Goal: Task Accomplishment & Management: Use online tool/utility

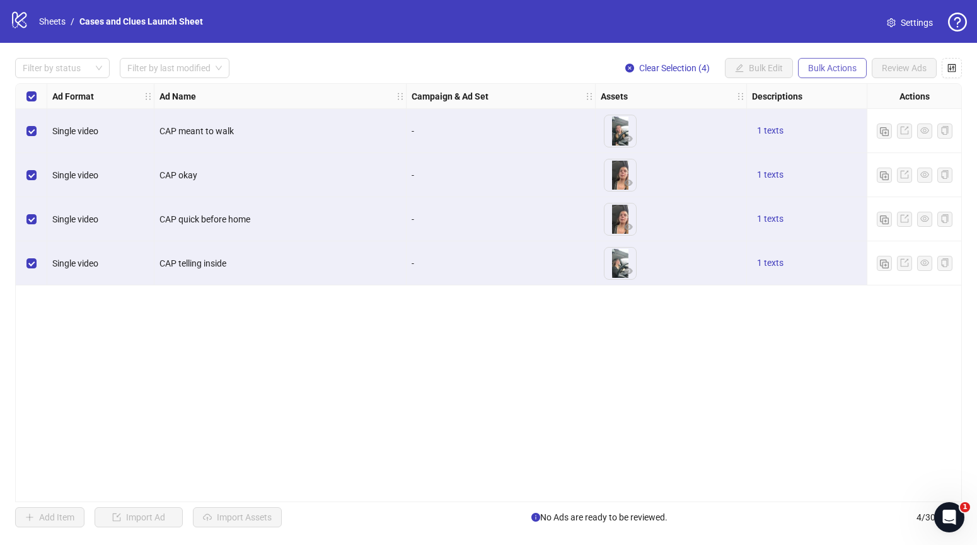
click at [826, 68] on span "Bulk Actions" at bounding box center [832, 68] width 49 height 10
click at [835, 96] on span "Delete" at bounding box center [850, 93] width 86 height 14
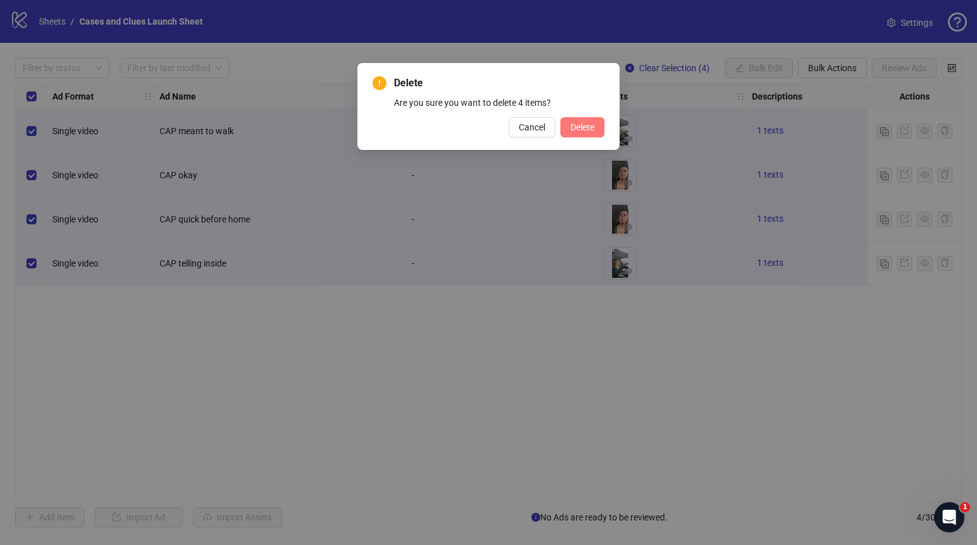
click at [591, 129] on span "Delete" at bounding box center [583, 127] width 24 height 10
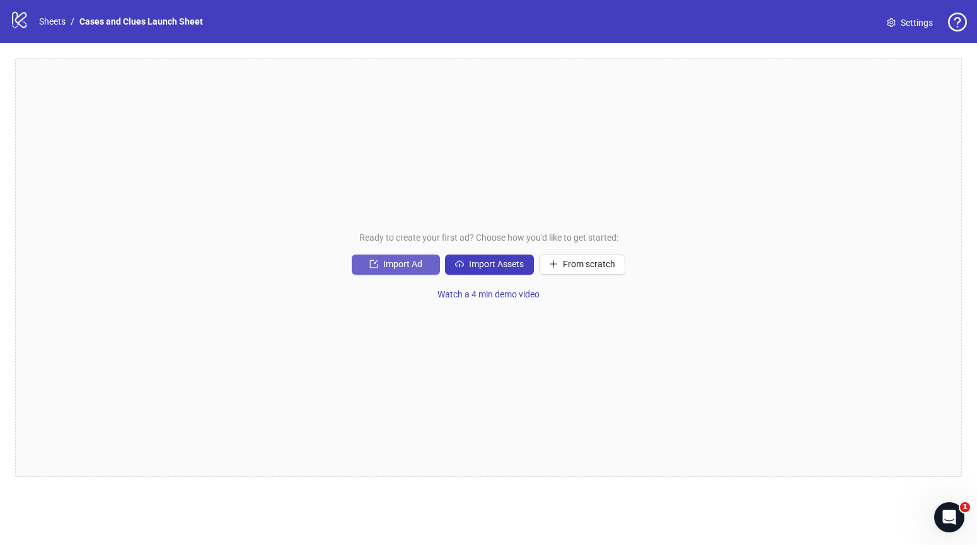
click at [409, 263] on span "Import Ad" at bounding box center [402, 264] width 39 height 10
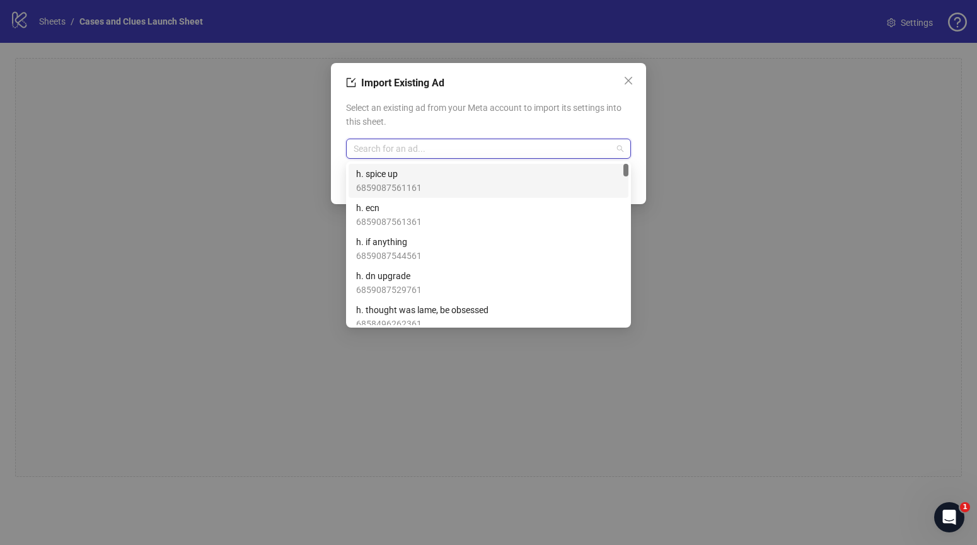
click at [400, 148] on input "search" at bounding box center [483, 148] width 259 height 19
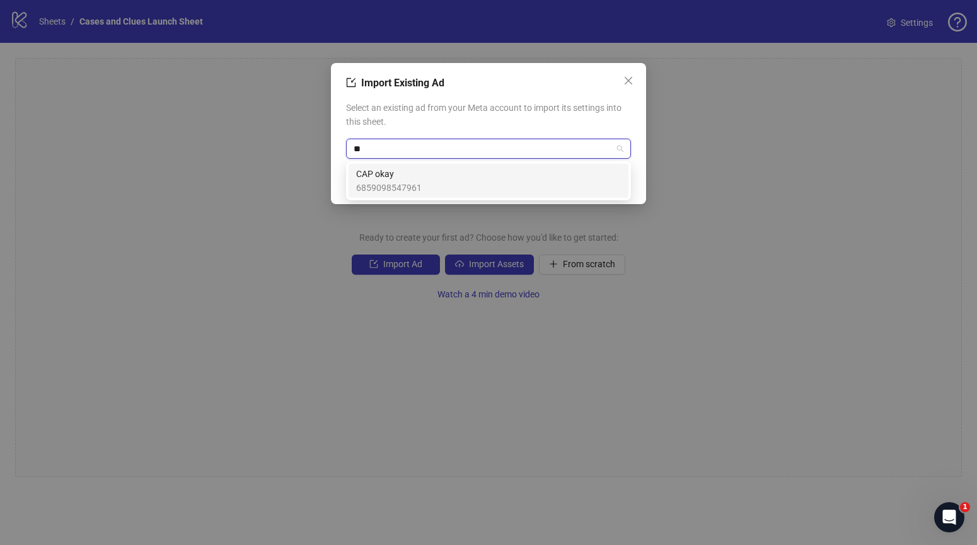
type input "*"
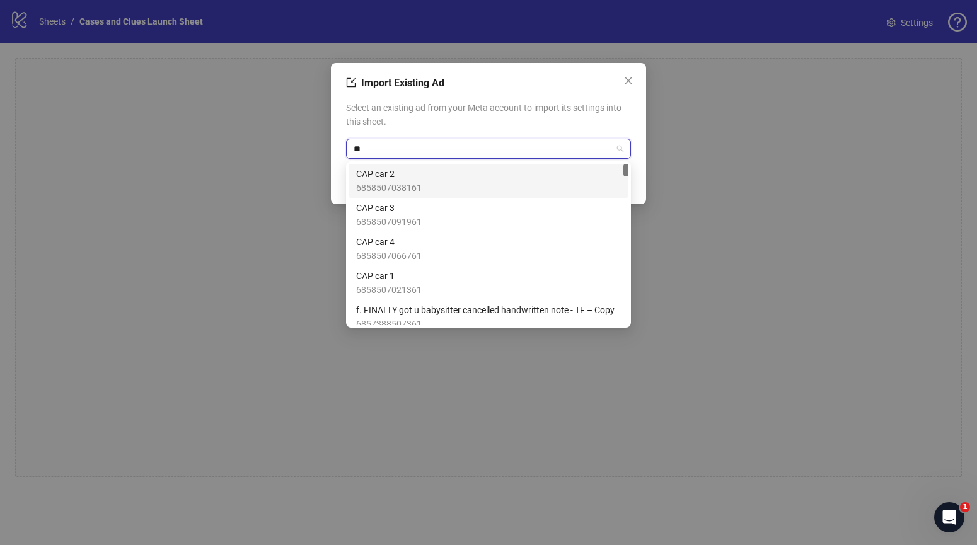
type input "*"
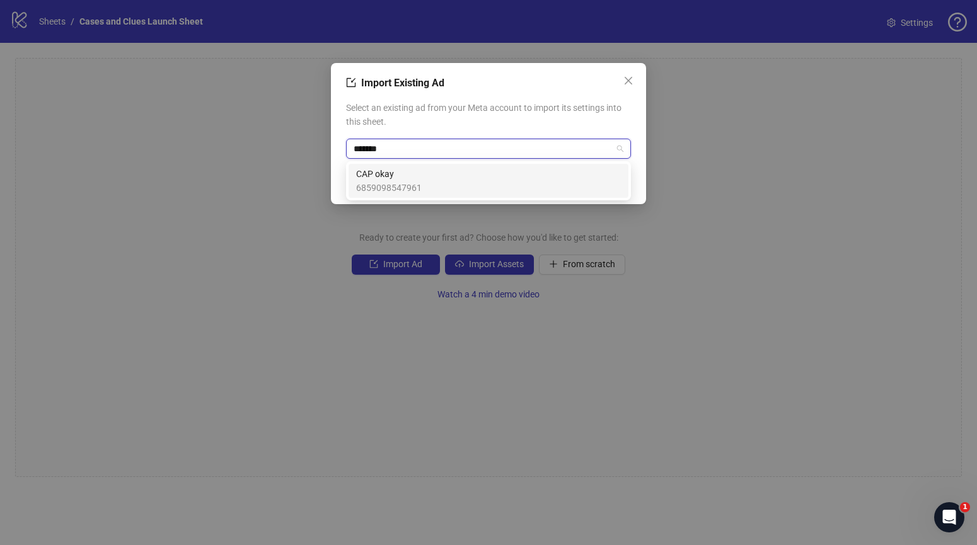
type input "********"
click at [437, 175] on div "CAP okay 6859098547961" at bounding box center [488, 181] width 265 height 28
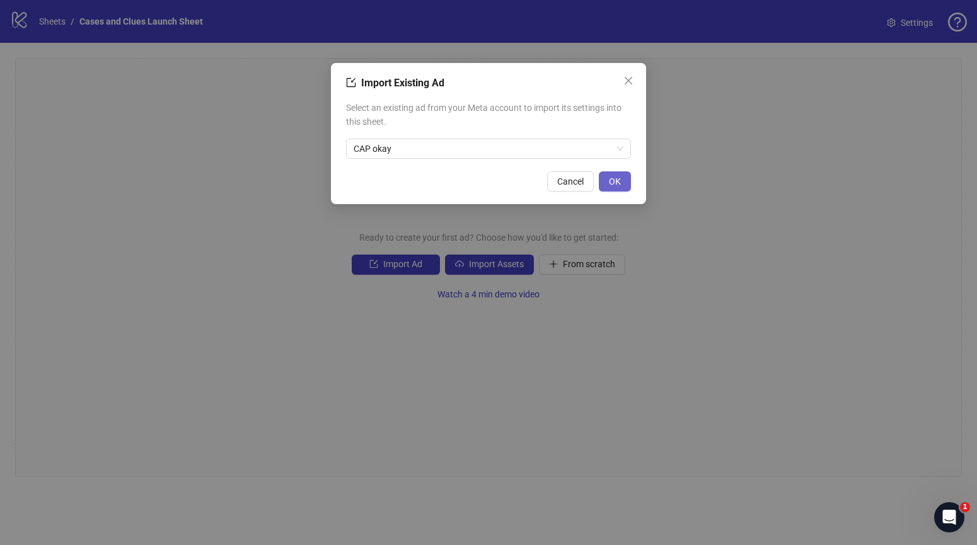
click at [622, 186] on button "OK" at bounding box center [615, 182] width 32 height 20
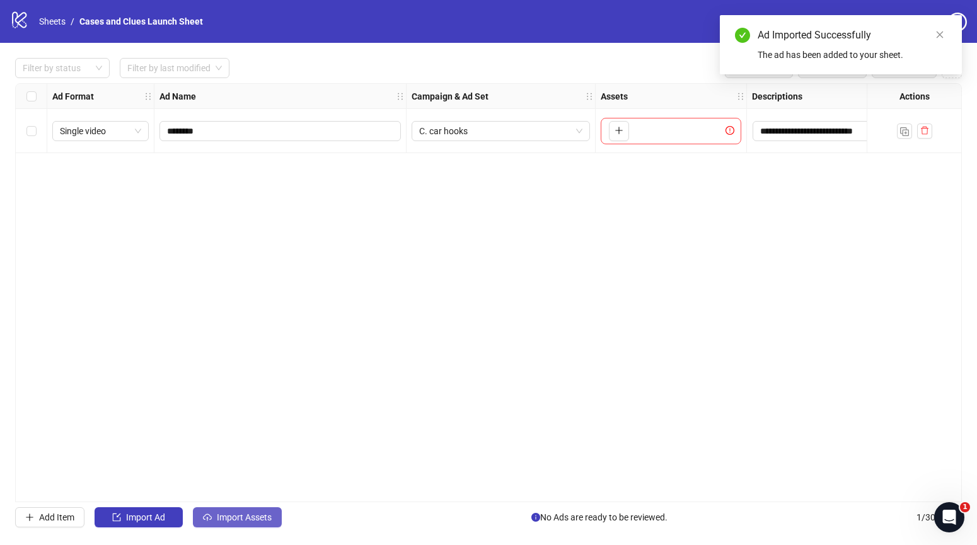
click at [237, 521] on span "Import Assets" at bounding box center [244, 518] width 55 height 10
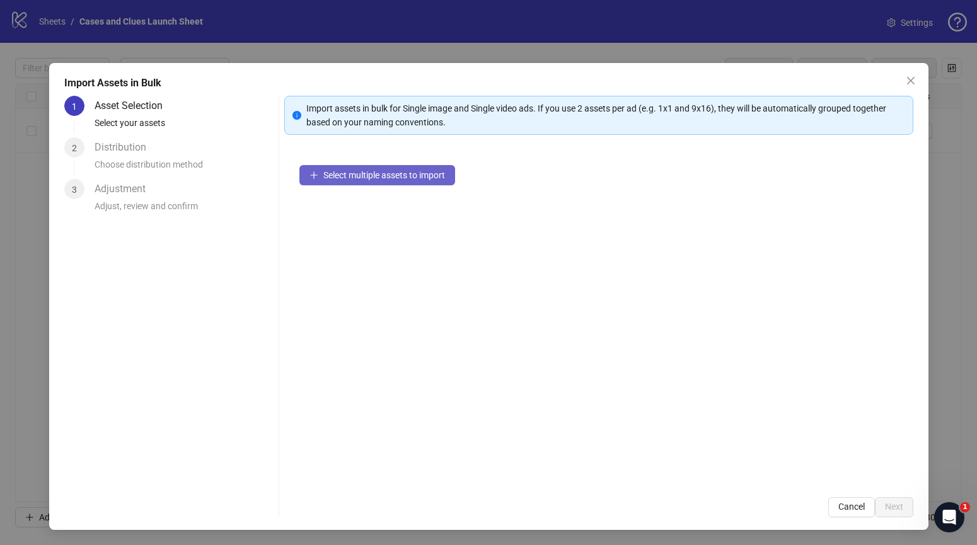
click at [358, 173] on span "Select multiple assets to import" at bounding box center [384, 175] width 122 height 10
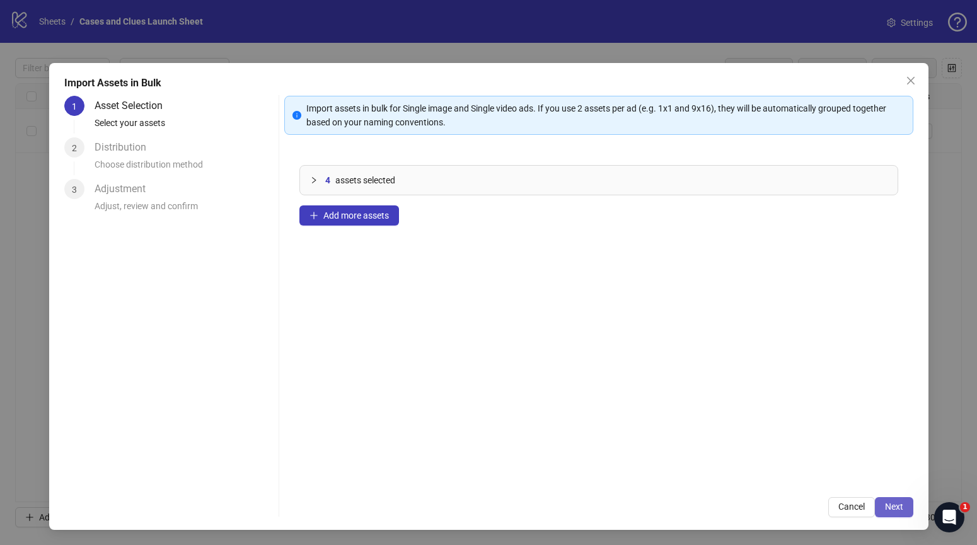
click at [890, 506] on span "Next" at bounding box center [894, 507] width 18 height 10
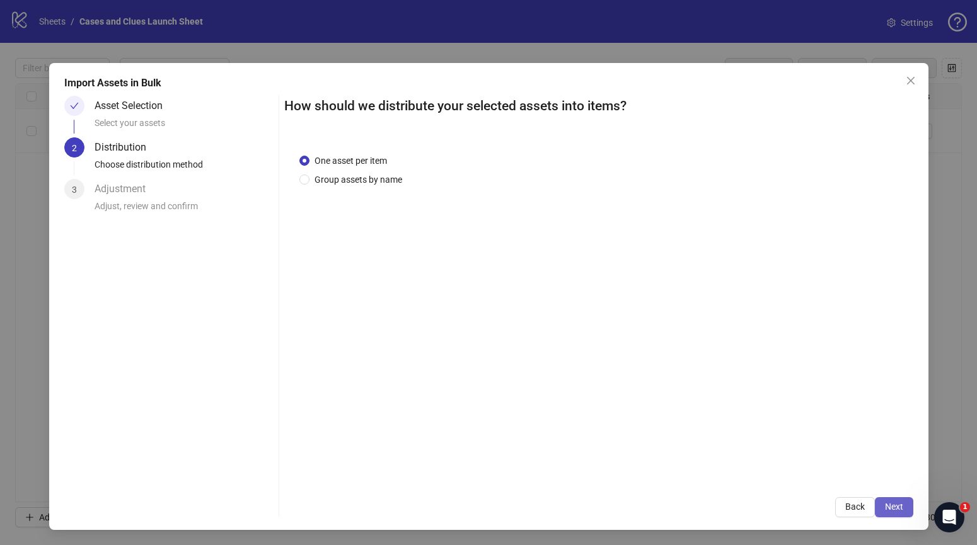
click at [887, 504] on span "Next" at bounding box center [894, 507] width 18 height 10
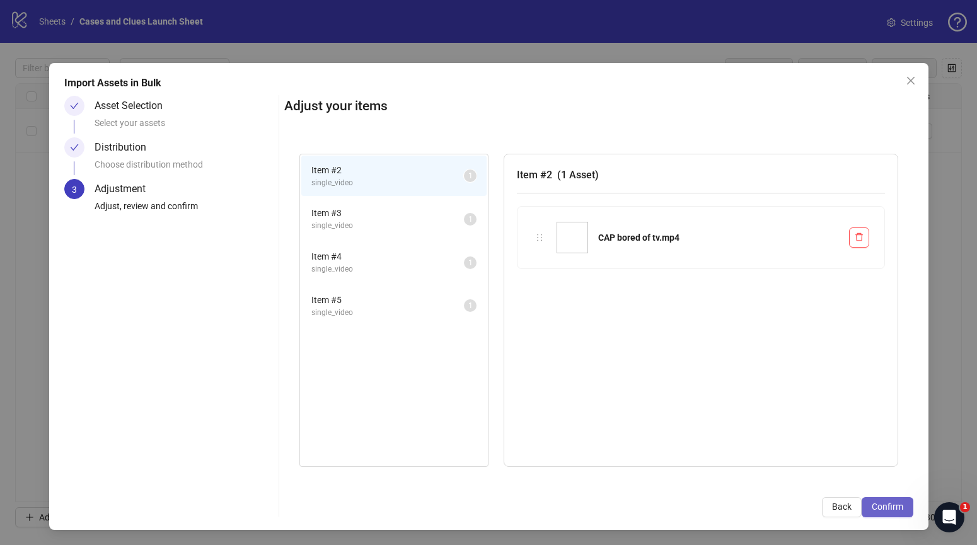
click at [889, 507] on span "Confirm" at bounding box center [888, 507] width 32 height 10
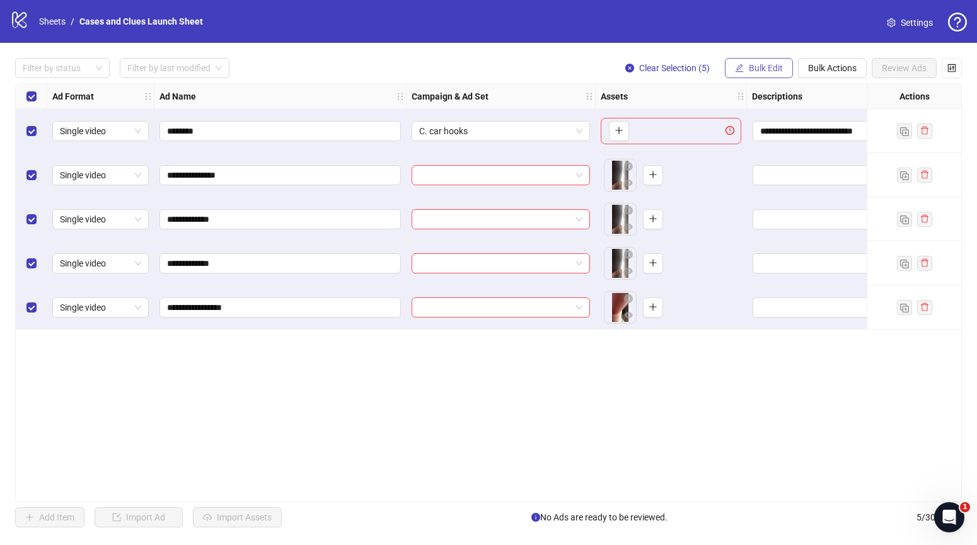
click at [762, 67] on span "Bulk Edit" at bounding box center [766, 68] width 34 height 10
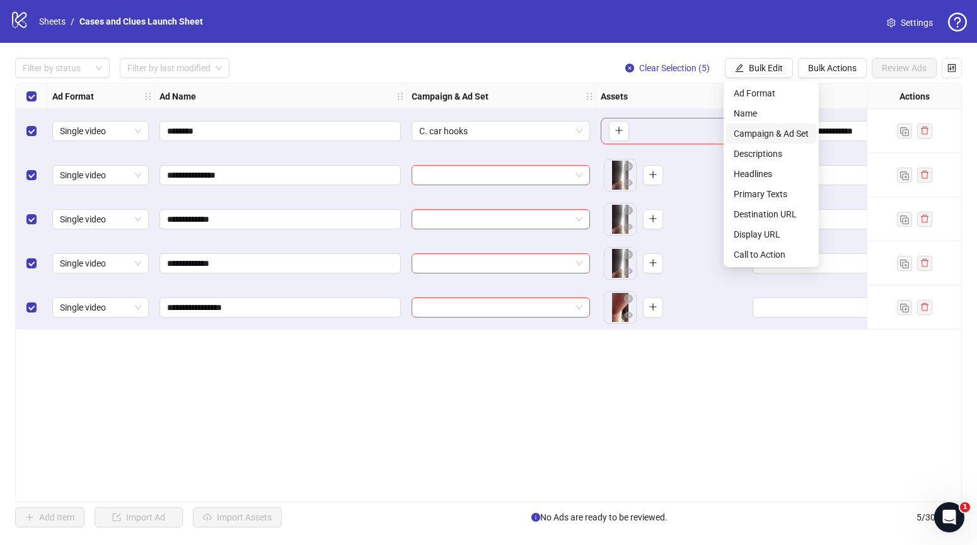
click at [762, 130] on span "Campaign & Ad Set" at bounding box center [771, 134] width 75 height 14
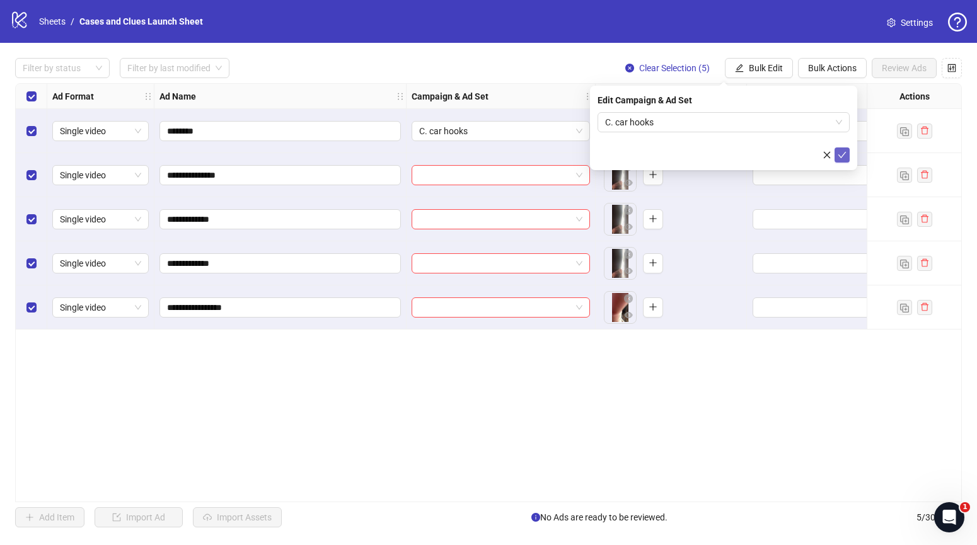
click at [844, 153] on icon "check" at bounding box center [843, 155] width 8 height 6
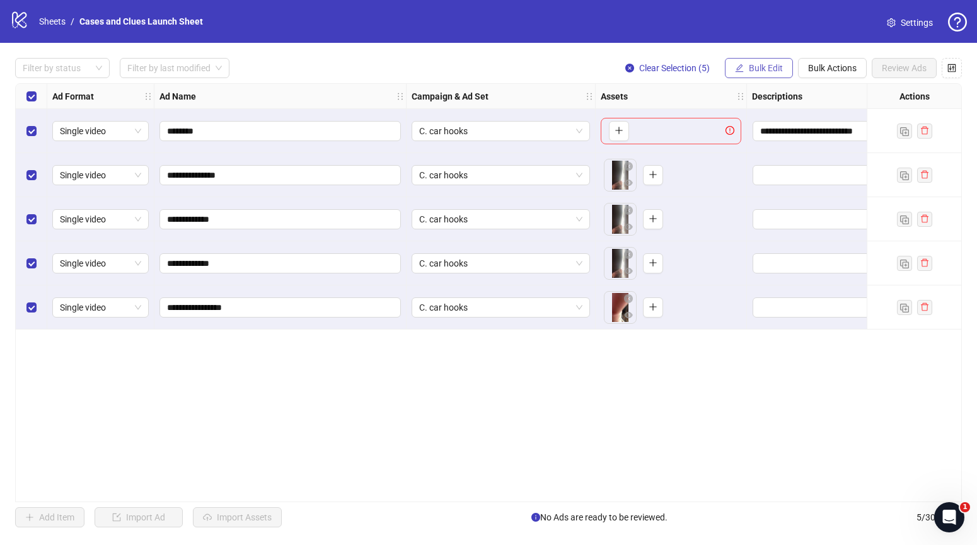
click at [761, 66] on span "Bulk Edit" at bounding box center [766, 68] width 34 height 10
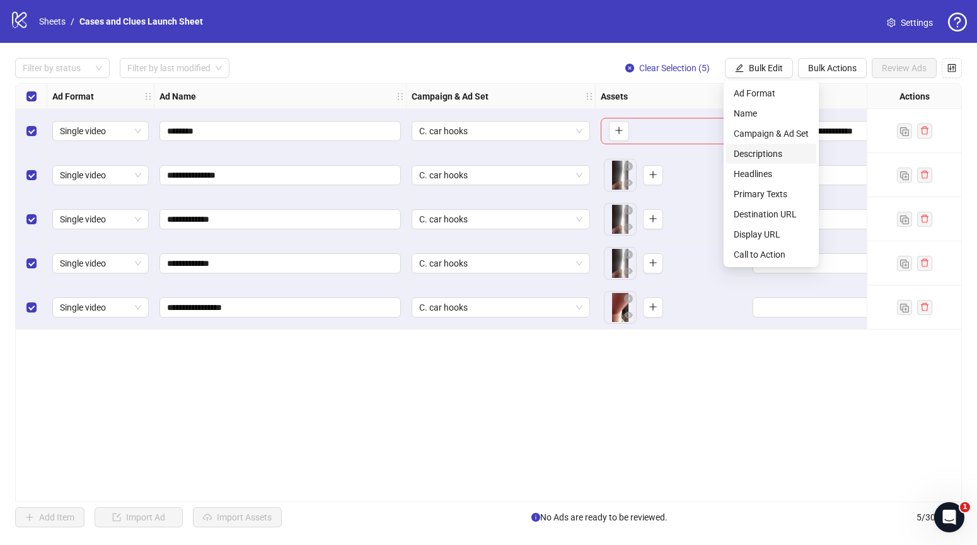
click at [761, 148] on span "Descriptions" at bounding box center [771, 154] width 75 height 14
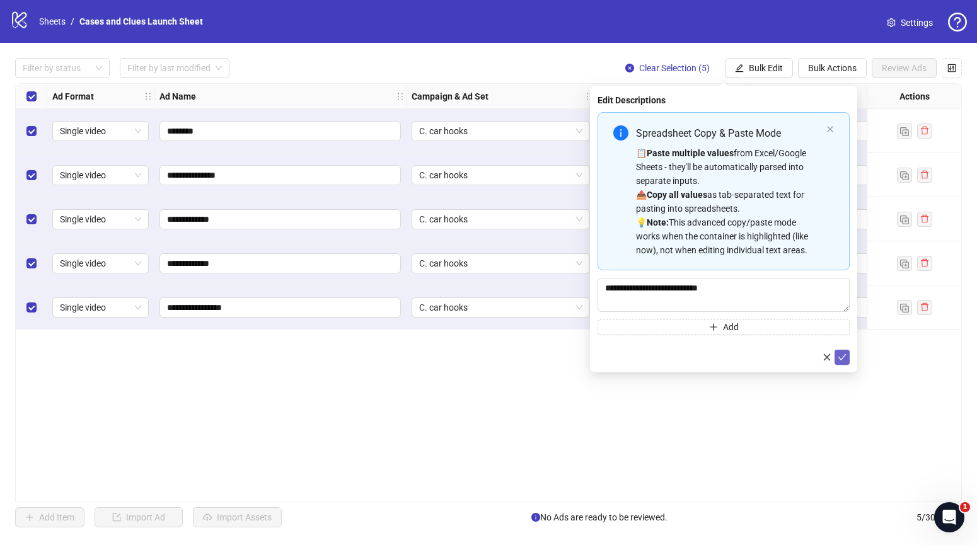
click at [844, 356] on icon "check" at bounding box center [843, 357] width 8 height 6
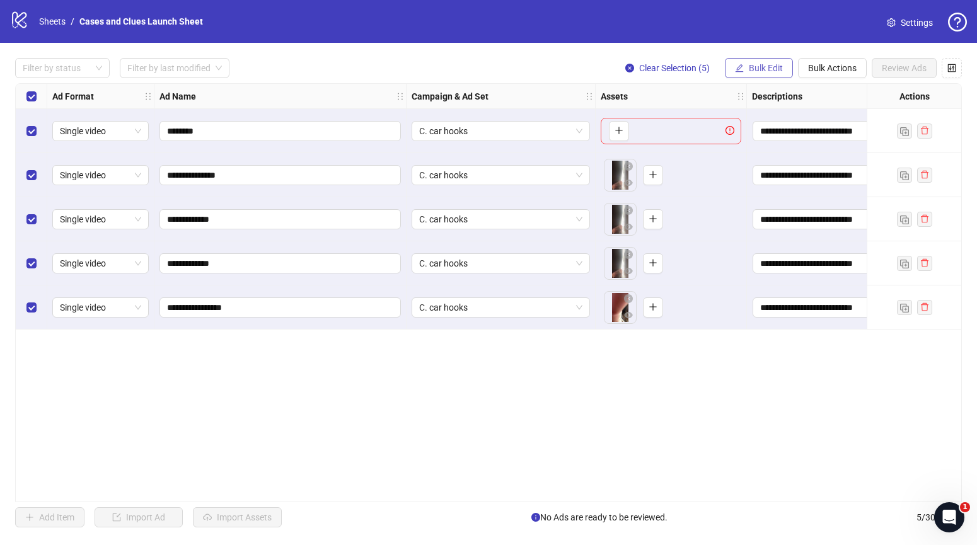
click at [765, 66] on span "Bulk Edit" at bounding box center [766, 68] width 34 height 10
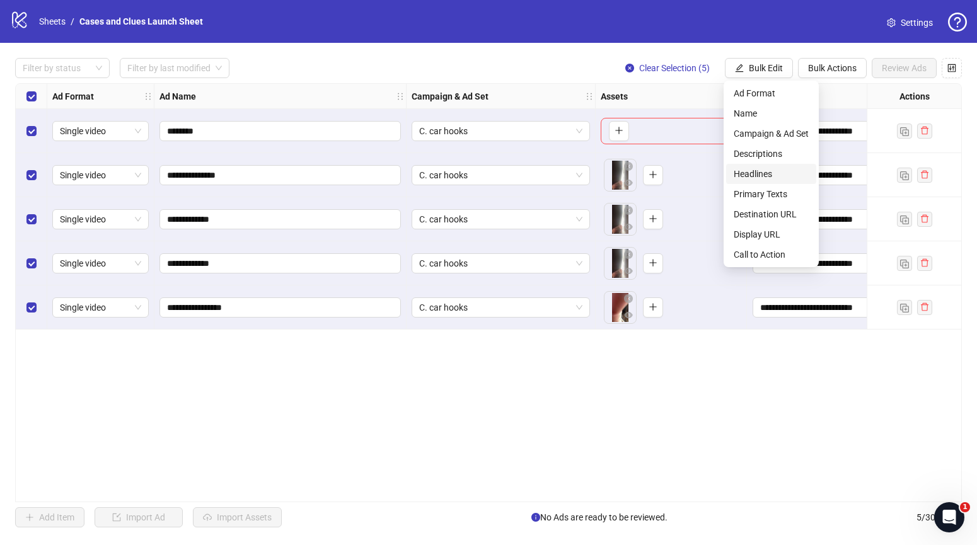
click at [771, 168] on span "Headlines" at bounding box center [771, 174] width 75 height 14
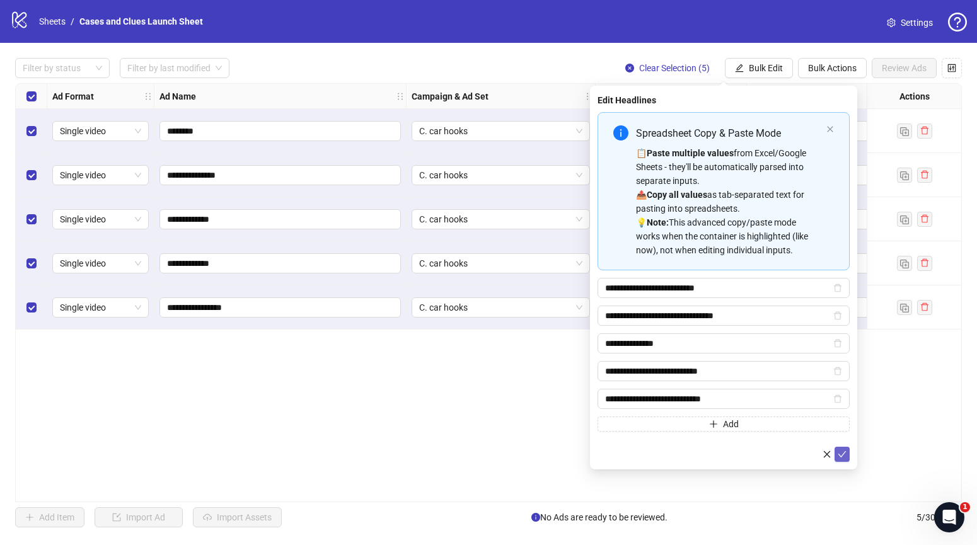
click at [840, 451] on icon "check" at bounding box center [842, 454] width 9 height 9
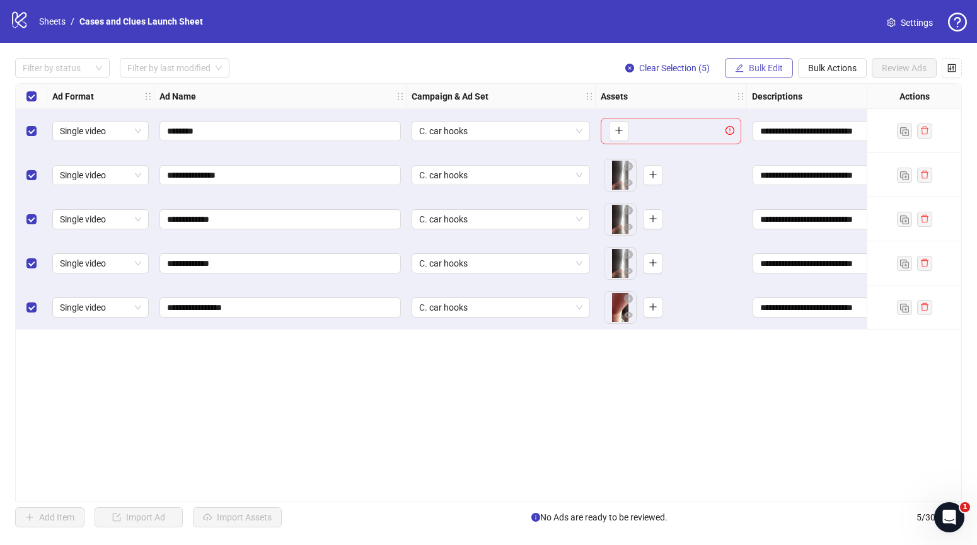
click at [775, 67] on span "Bulk Edit" at bounding box center [766, 68] width 34 height 10
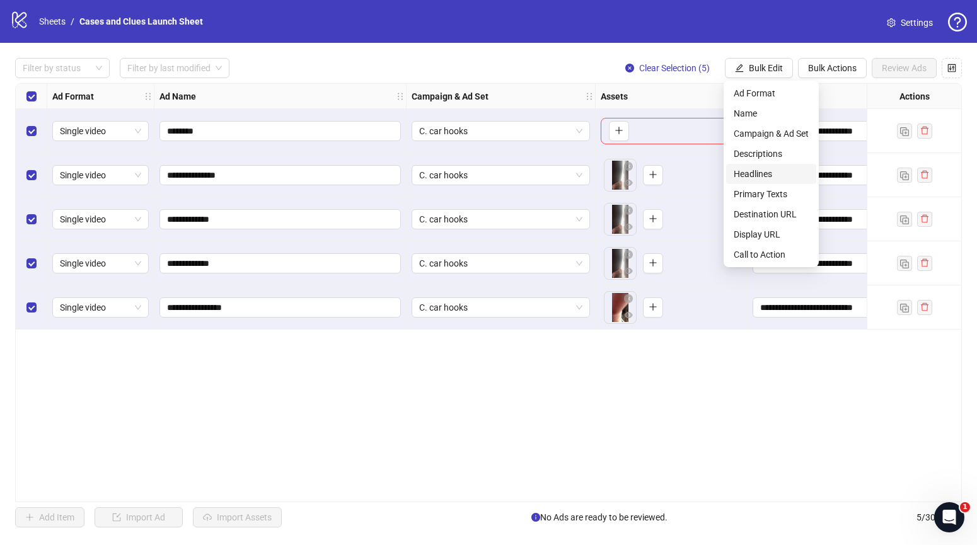
click at [767, 172] on span "Headlines" at bounding box center [771, 174] width 75 height 14
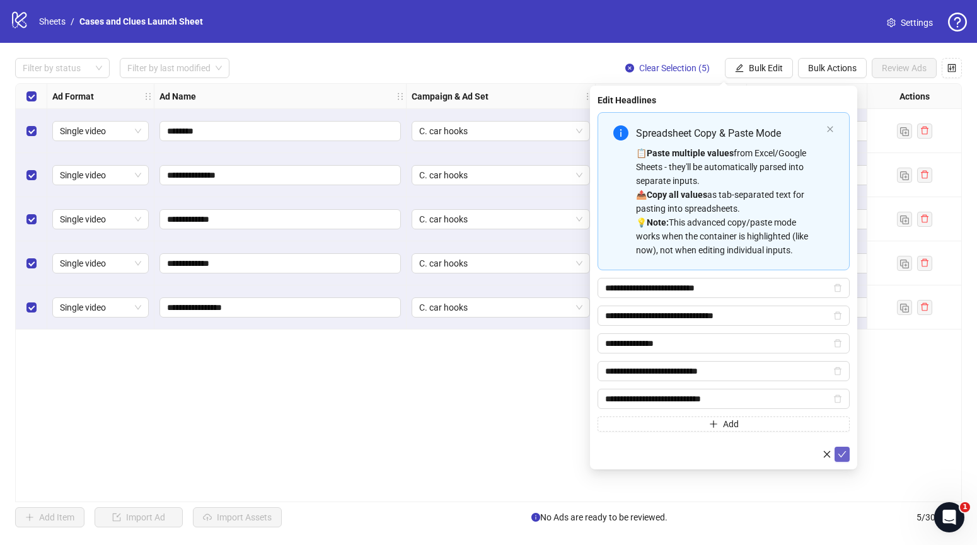
click at [840, 456] on icon "check" at bounding box center [843, 454] width 8 height 6
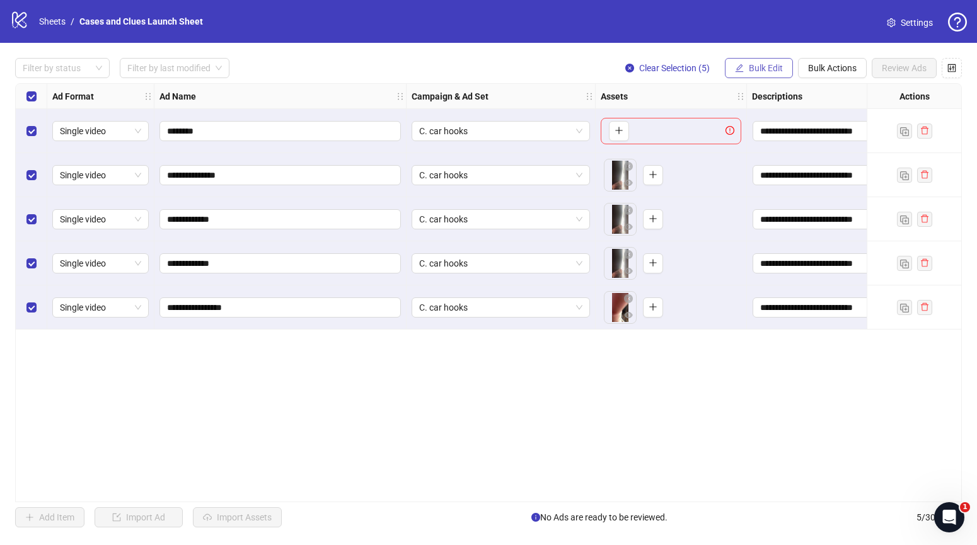
click at [774, 61] on button "Bulk Edit" at bounding box center [759, 68] width 68 height 20
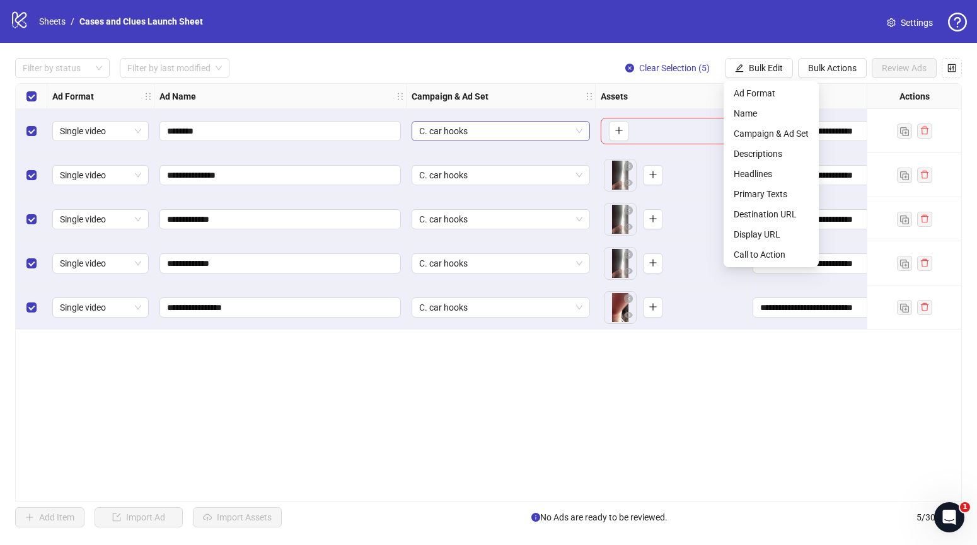
click at [542, 131] on span "C. car hooks" at bounding box center [500, 131] width 163 height 19
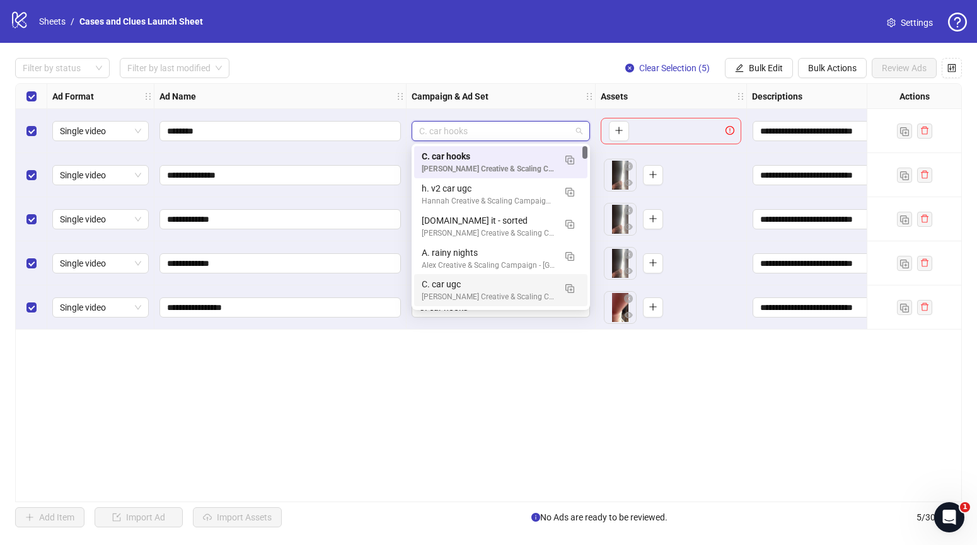
click at [549, 337] on div "**********" at bounding box center [488, 292] width 947 height 419
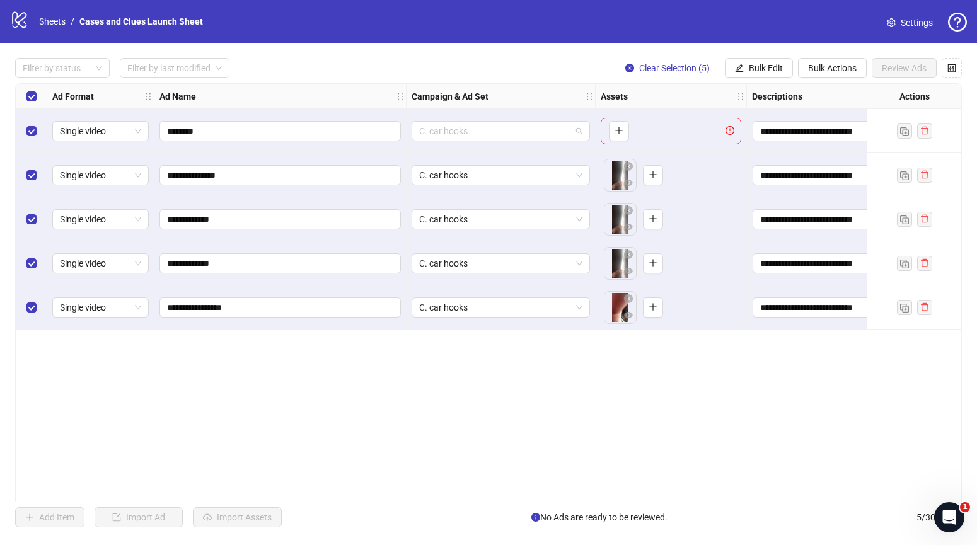
drag, startPoint x: 566, startPoint y: 128, endPoint x: 578, endPoint y: 146, distance: 21.5
click at [566, 128] on span "C. car hooks" at bounding box center [500, 131] width 163 height 19
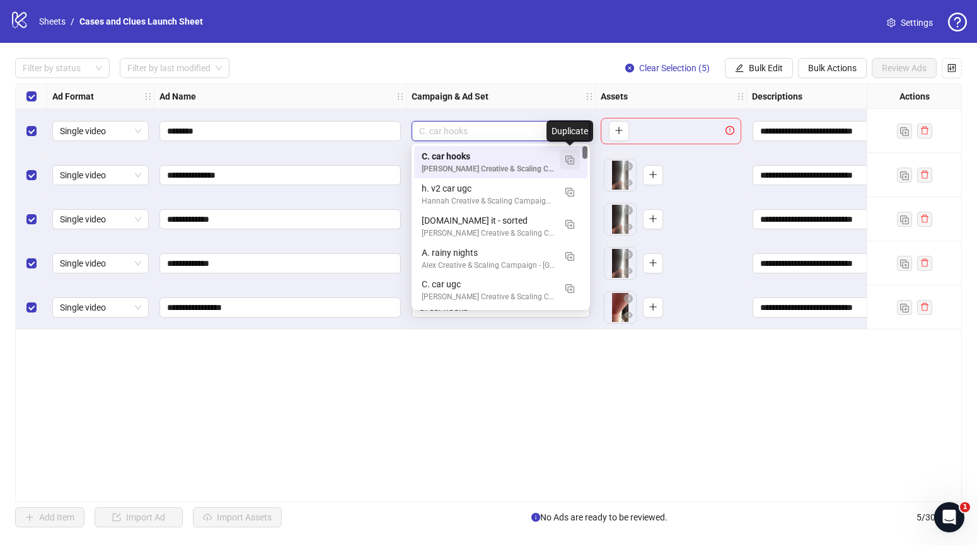
click at [571, 158] on img "button" at bounding box center [570, 160] width 9 height 9
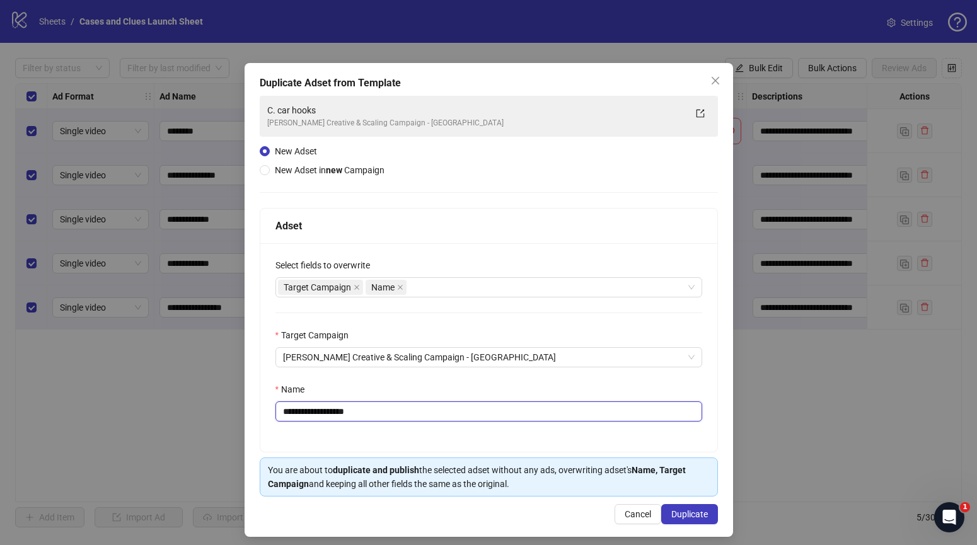
drag, startPoint x: 383, startPoint y: 414, endPoint x: 315, endPoint y: 392, distance: 71.6
click at [313, 393] on div "**********" at bounding box center [489, 402] width 427 height 39
drag, startPoint x: 367, startPoint y: 410, endPoint x: 289, endPoint y: 412, distance: 77.6
click at [289, 412] on input "**********" at bounding box center [489, 412] width 427 height 20
click at [298, 416] on input "**********" at bounding box center [489, 412] width 427 height 20
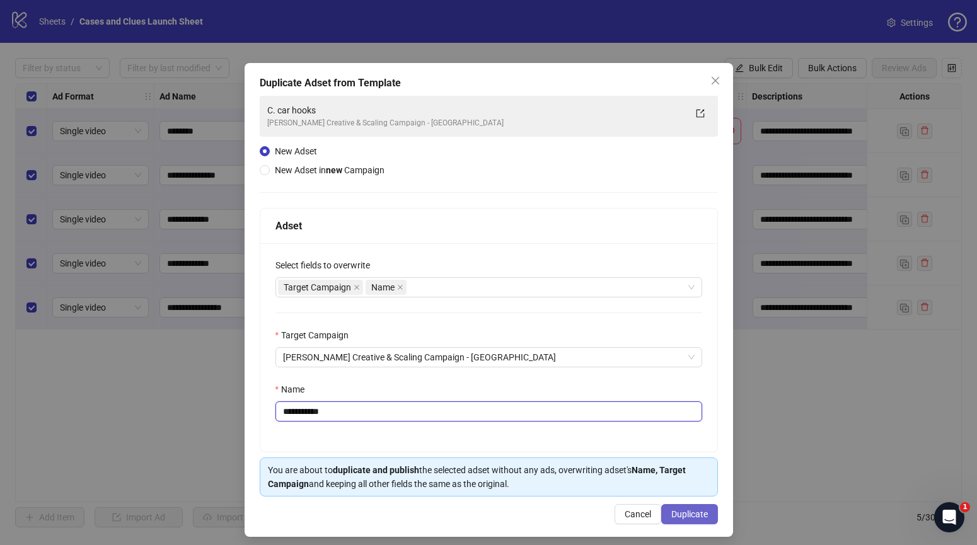
type input "**********"
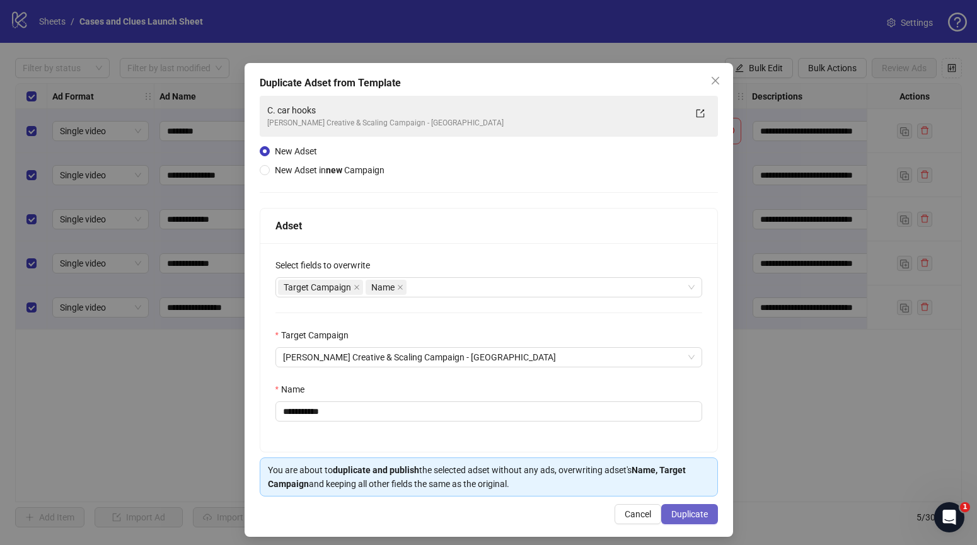
click at [692, 508] on button "Duplicate" at bounding box center [689, 514] width 57 height 20
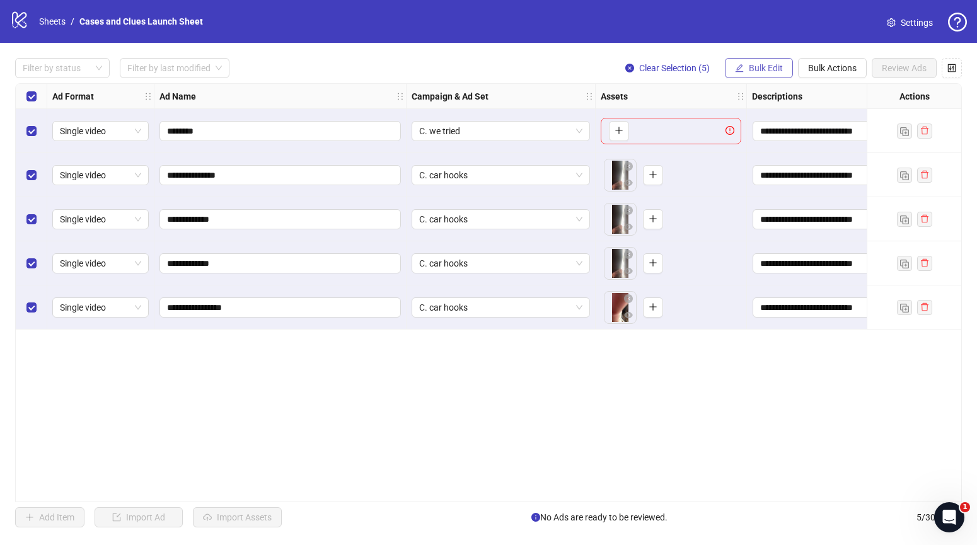
click at [760, 68] on span "Bulk Edit" at bounding box center [766, 68] width 34 height 10
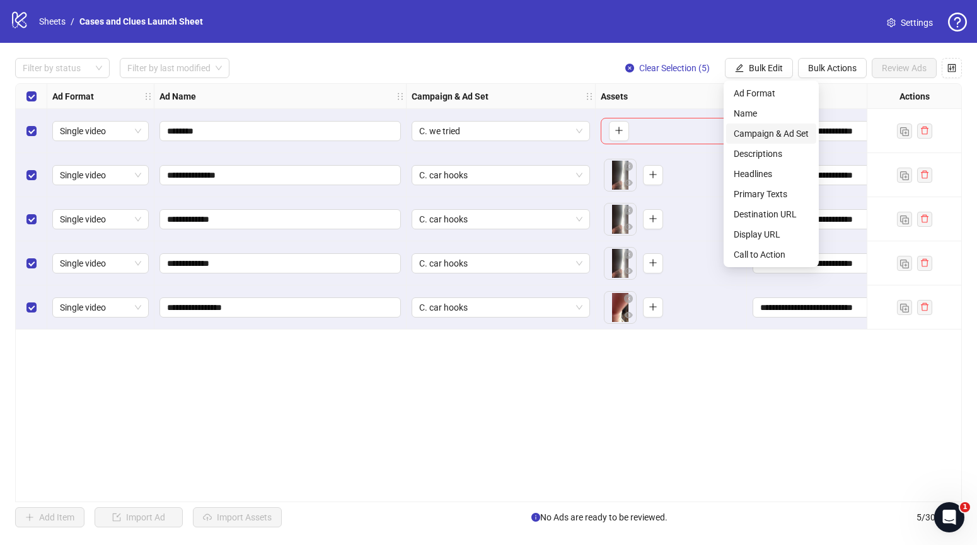
click at [755, 134] on span "Campaign & Ad Set" at bounding box center [771, 134] width 75 height 14
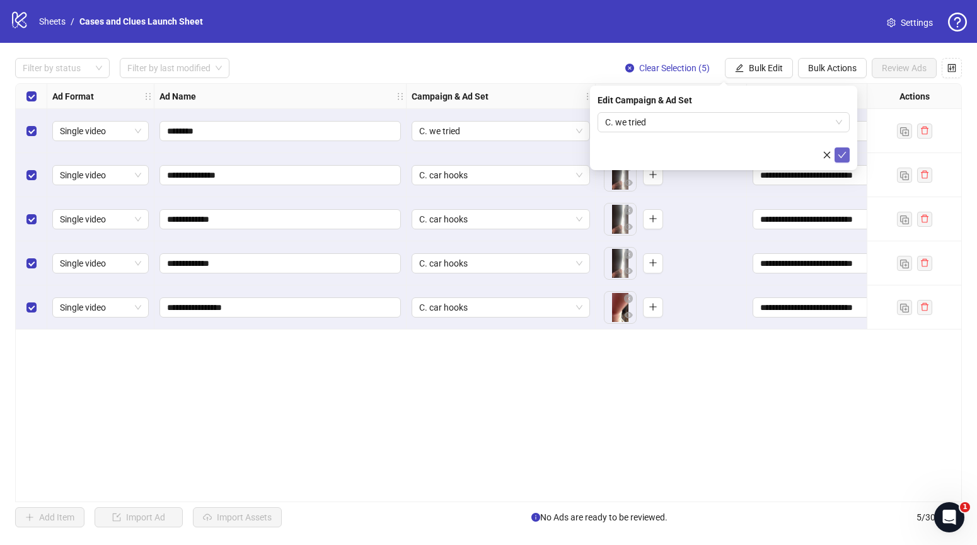
click at [844, 153] on icon "check" at bounding box center [842, 155] width 9 height 9
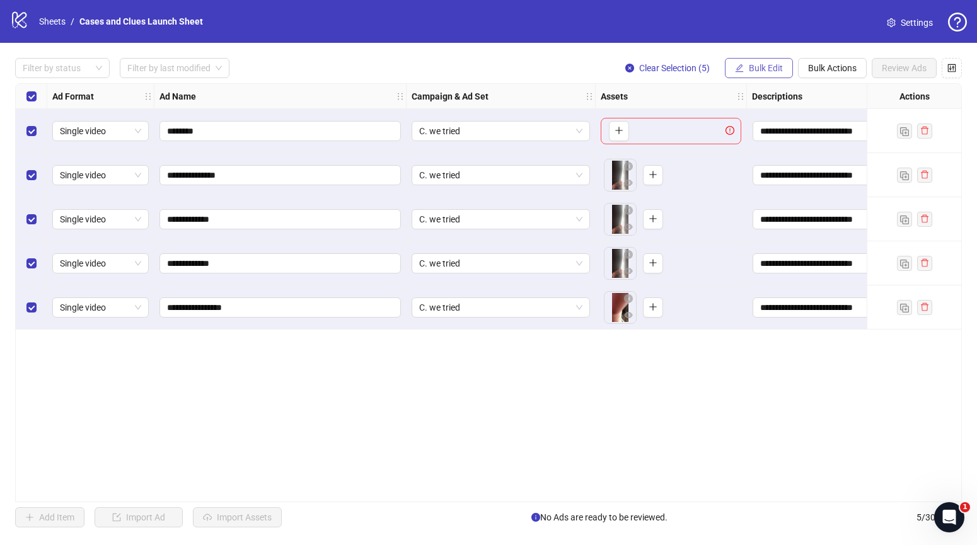
click at [765, 68] on span "Bulk Edit" at bounding box center [766, 68] width 34 height 10
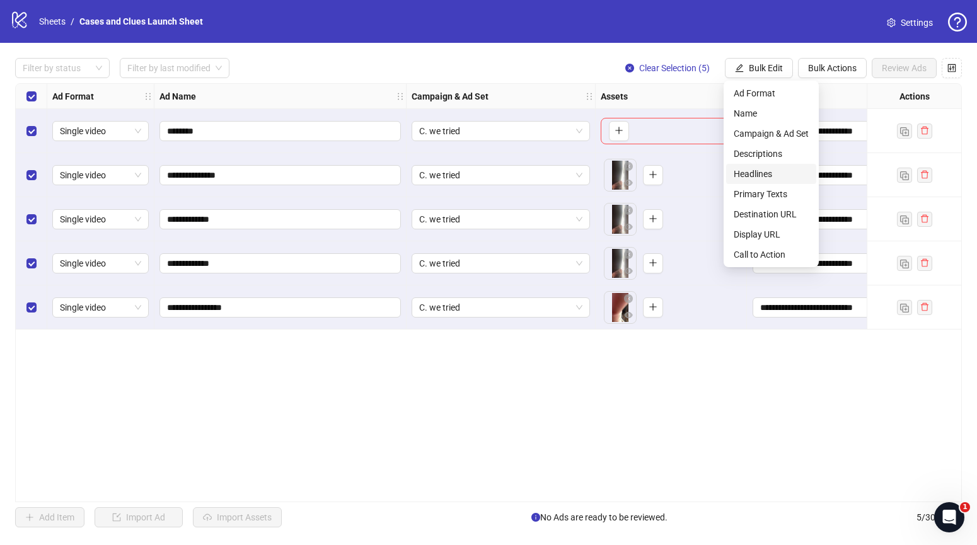
click at [751, 168] on span "Headlines" at bounding box center [771, 174] width 75 height 14
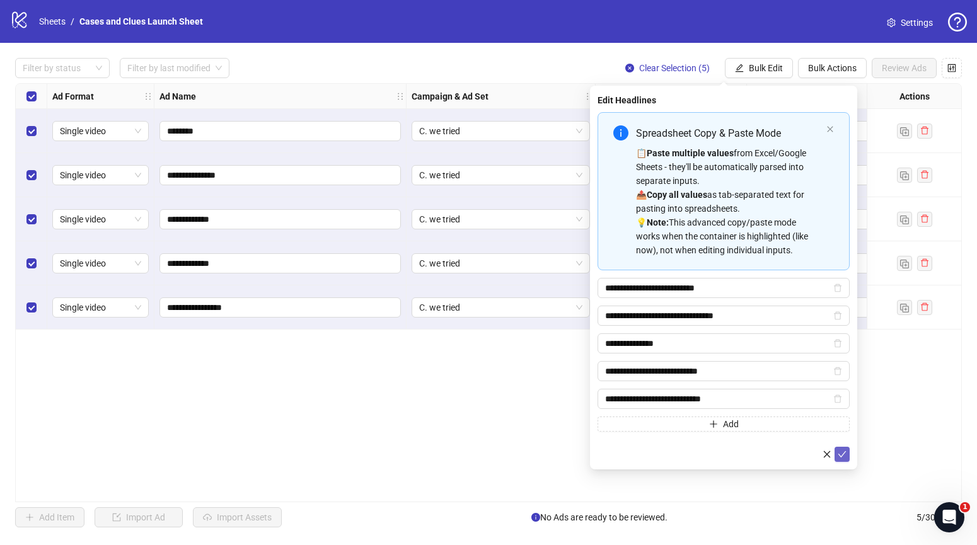
click at [843, 453] on icon "check" at bounding box center [842, 454] width 9 height 9
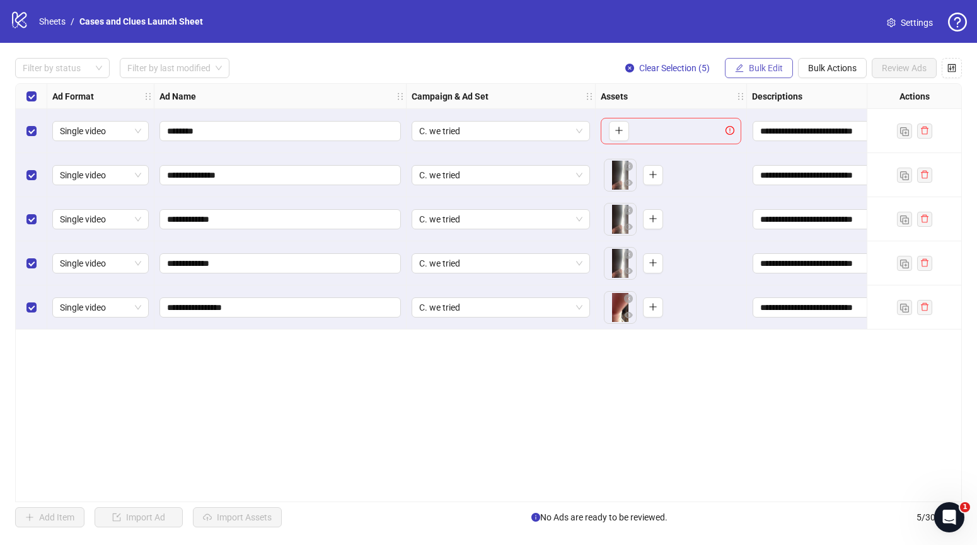
click at [754, 71] on span "Bulk Edit" at bounding box center [766, 68] width 34 height 10
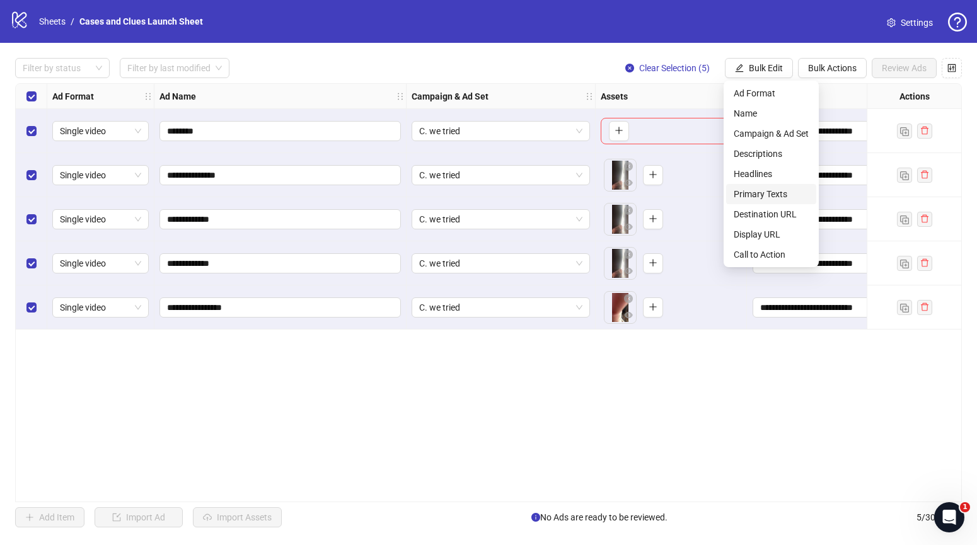
click at [760, 195] on span "Primary Texts" at bounding box center [771, 194] width 75 height 14
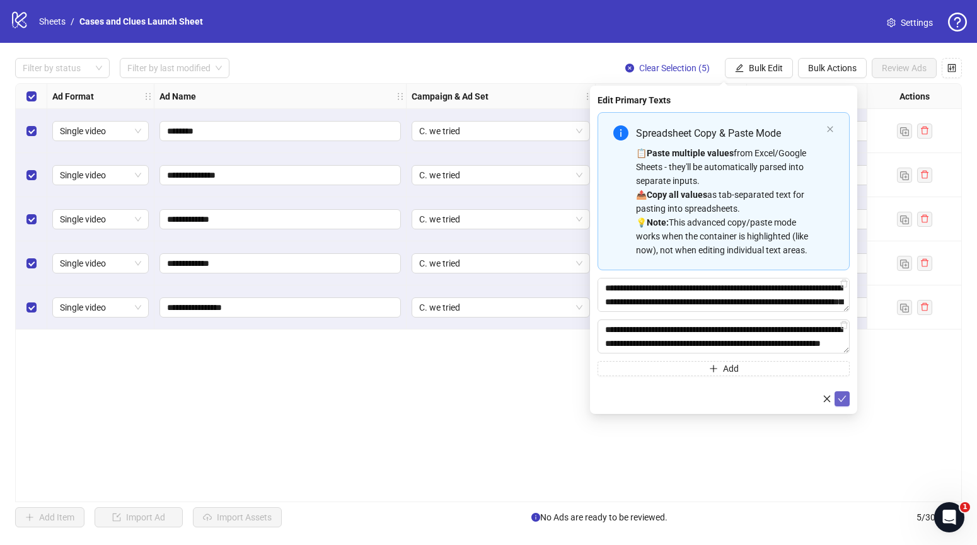
click at [843, 401] on icon "check" at bounding box center [842, 399] width 9 height 9
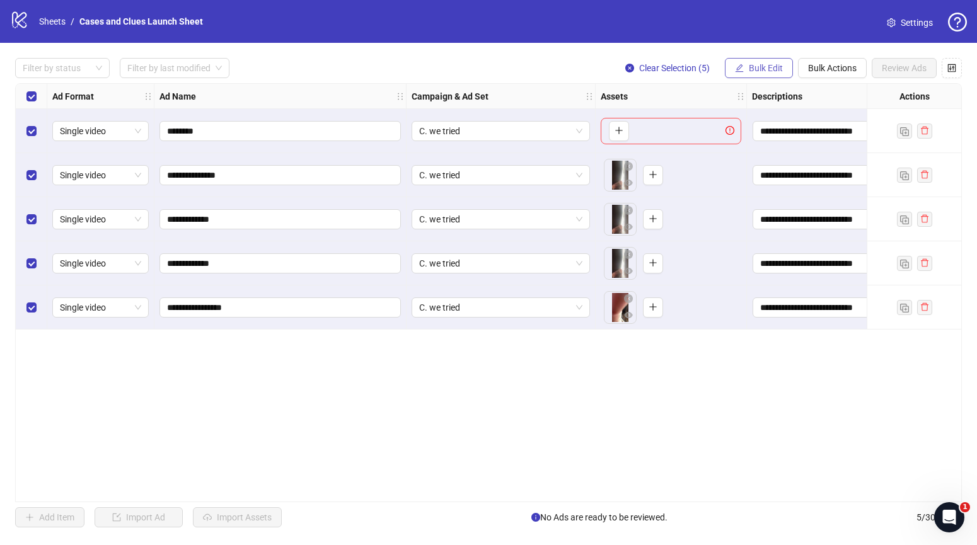
click at [758, 68] on span "Bulk Edit" at bounding box center [766, 68] width 34 height 10
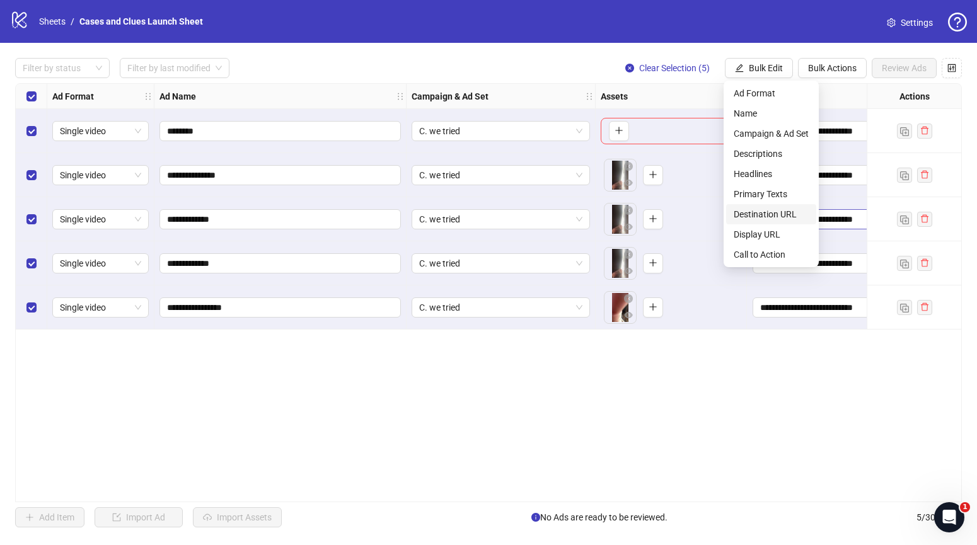
click at [762, 214] on span "Destination URL" at bounding box center [771, 214] width 75 height 14
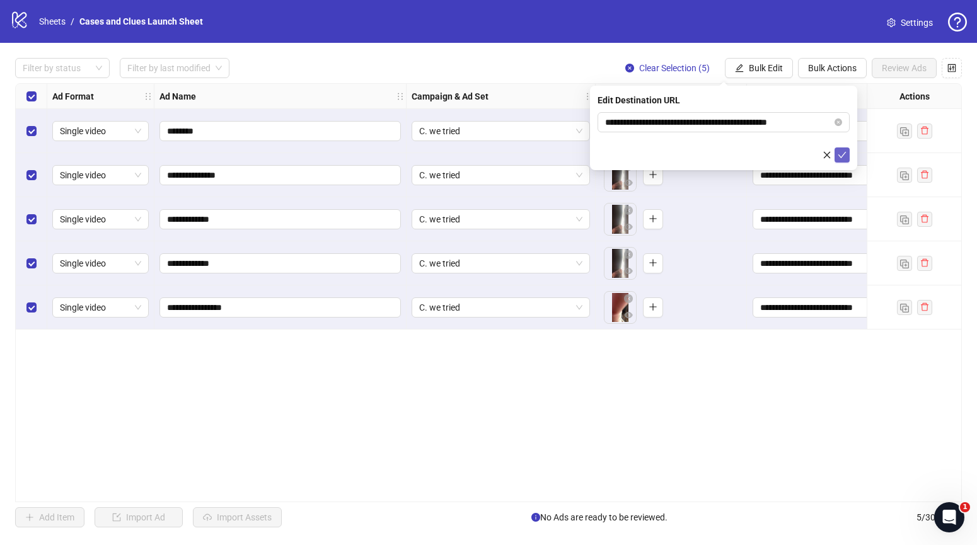
click at [846, 152] on icon "check" at bounding box center [842, 155] width 9 height 9
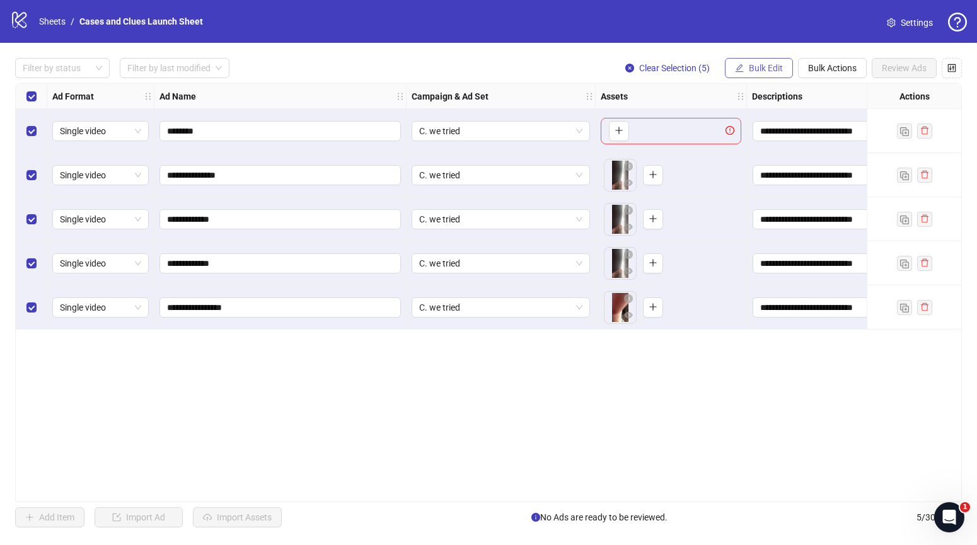
click at [764, 67] on span "Bulk Edit" at bounding box center [766, 68] width 34 height 10
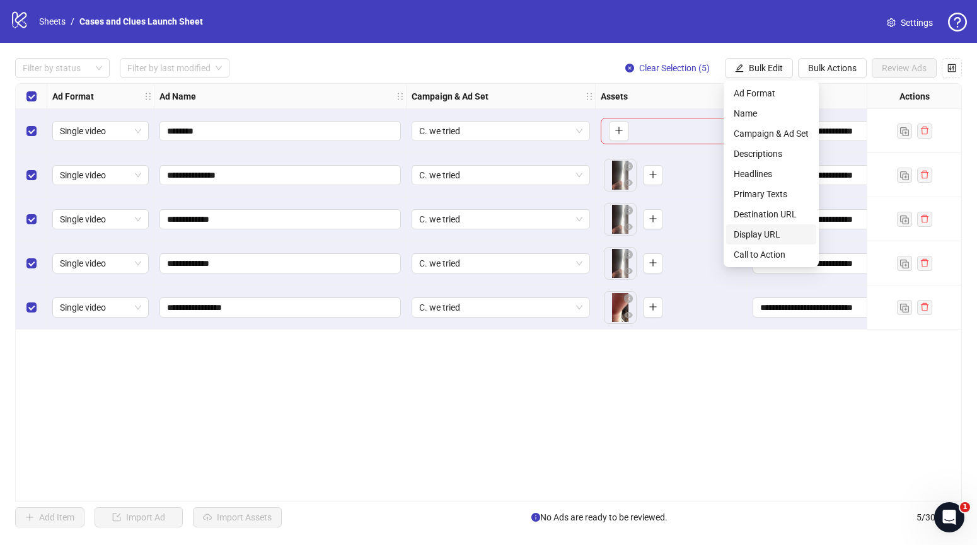
click at [765, 230] on span "Display URL" at bounding box center [771, 235] width 75 height 14
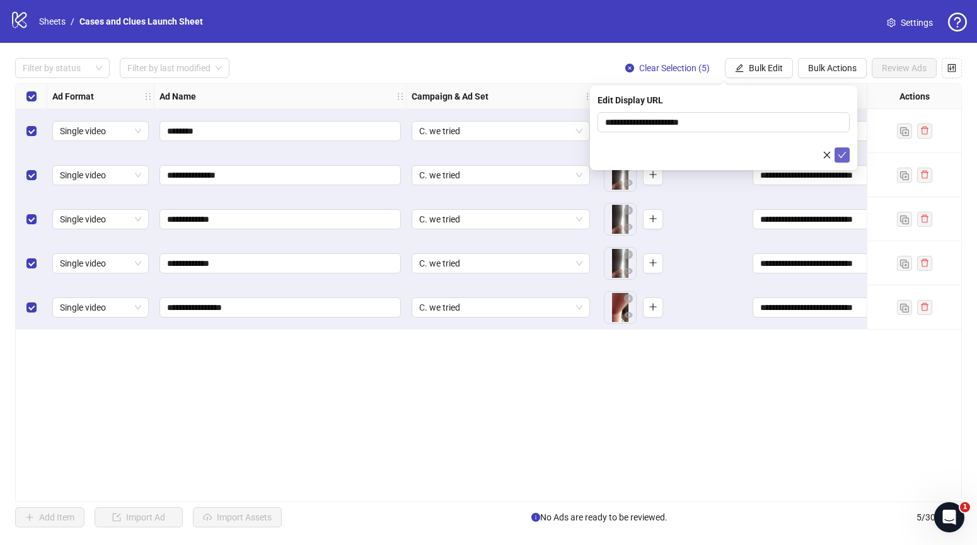
click at [844, 158] on icon "check" at bounding box center [842, 155] width 9 height 9
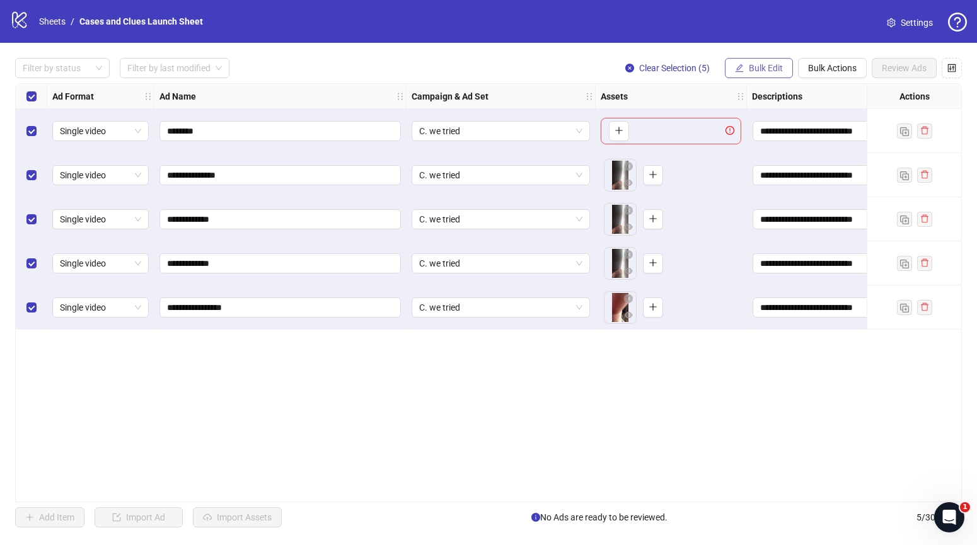
click at [762, 73] on span "Bulk Edit" at bounding box center [766, 68] width 34 height 10
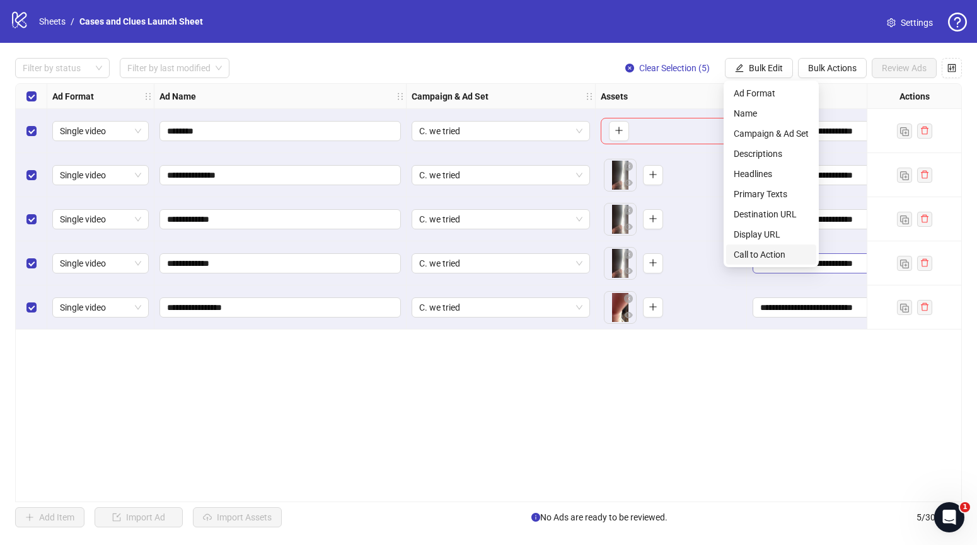
click at [772, 255] on span "Call to Action" at bounding box center [771, 255] width 75 height 14
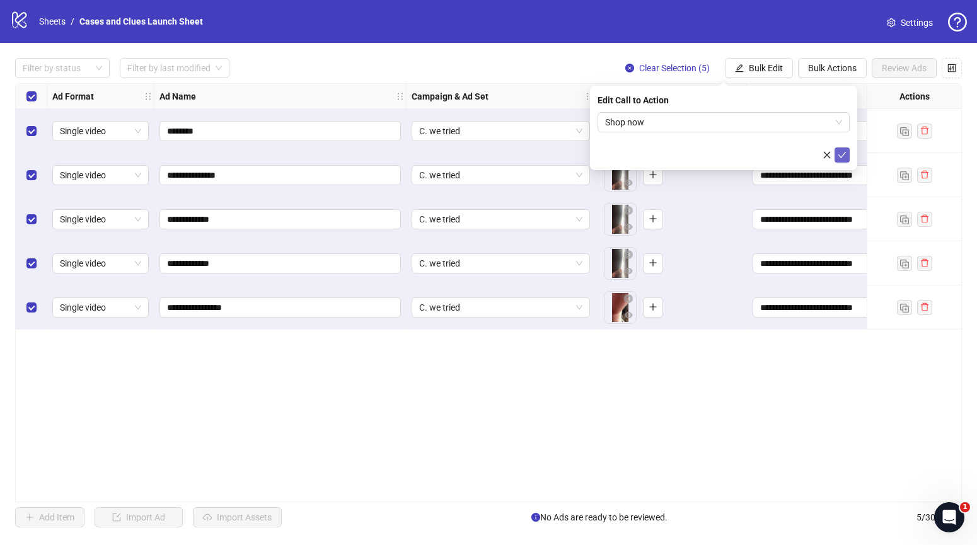
click at [845, 151] on icon "check" at bounding box center [842, 155] width 9 height 9
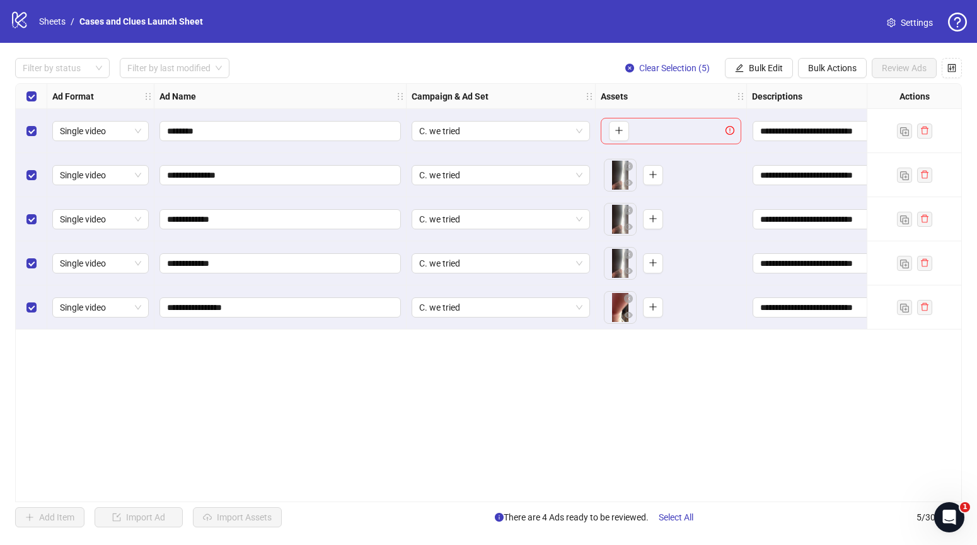
drag, startPoint x: 680, startPoint y: 375, endPoint x: 647, endPoint y: 342, distance: 47.3
click at [680, 375] on div "**********" at bounding box center [488, 292] width 947 height 419
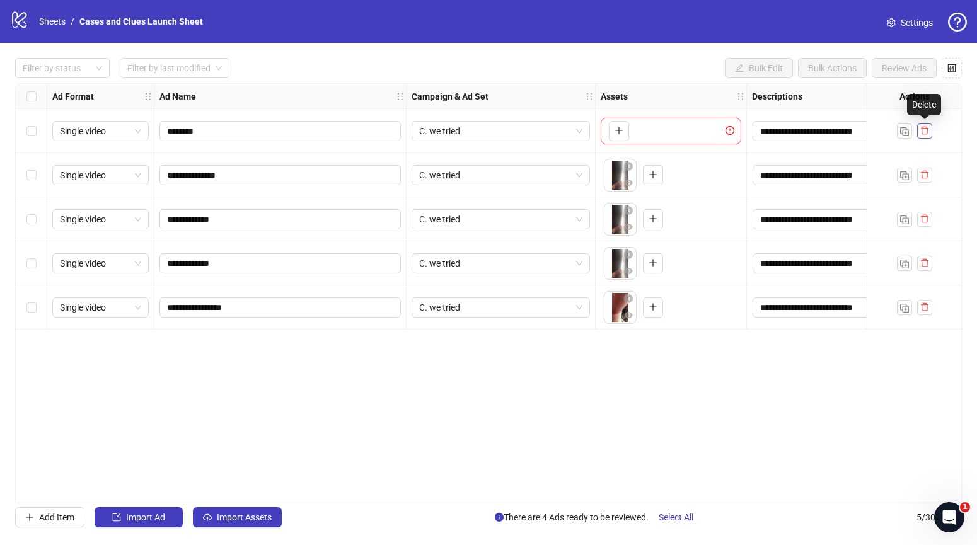
click at [928, 131] on icon "delete" at bounding box center [925, 130] width 9 height 9
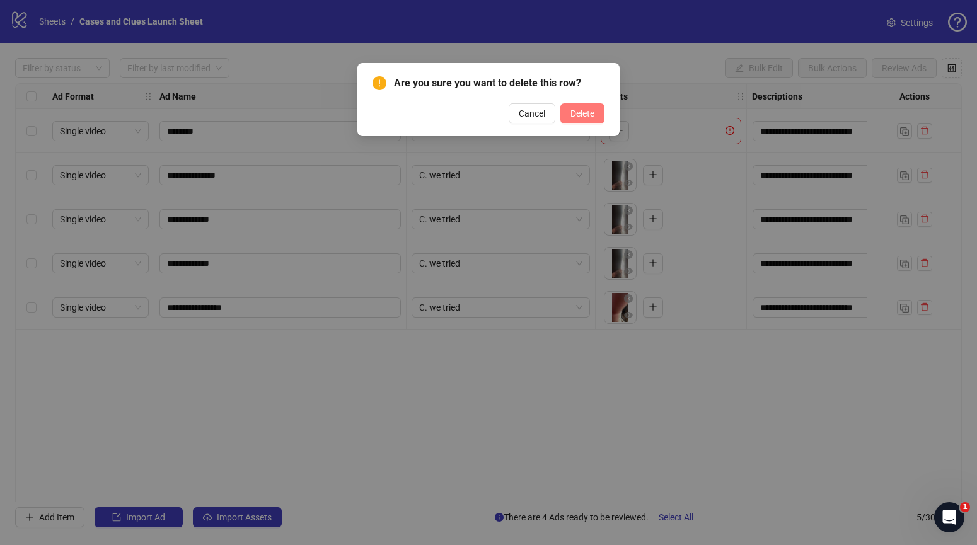
click at [578, 114] on span "Delete" at bounding box center [583, 113] width 24 height 10
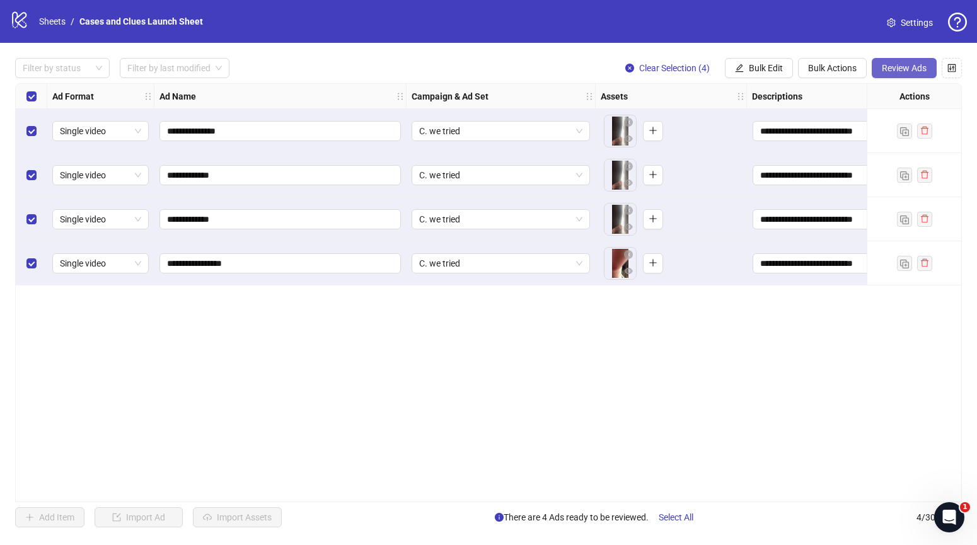
click at [903, 69] on span "Review Ads" at bounding box center [904, 68] width 45 height 10
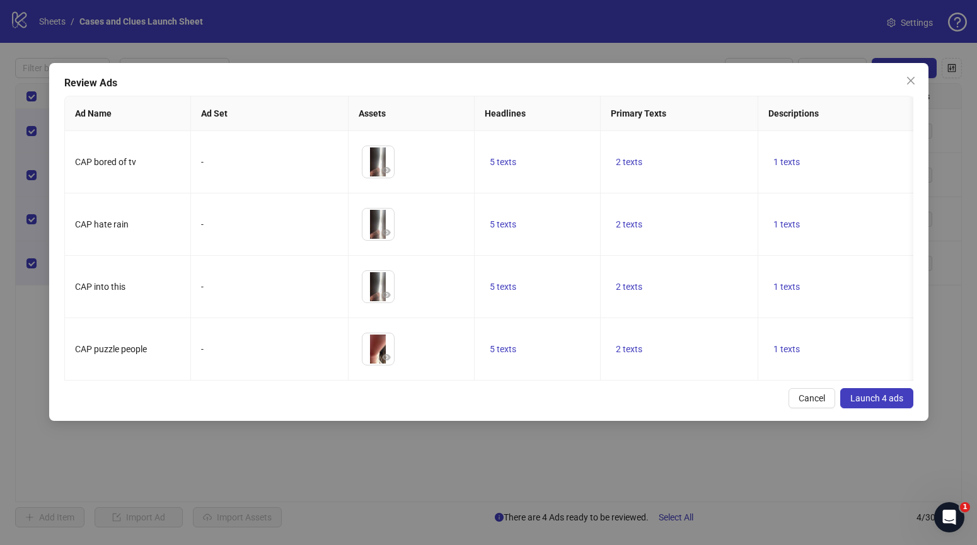
click at [869, 397] on span "Launch 4 ads" at bounding box center [877, 398] width 53 height 10
